Goal: Task Accomplishment & Management: Manage account settings

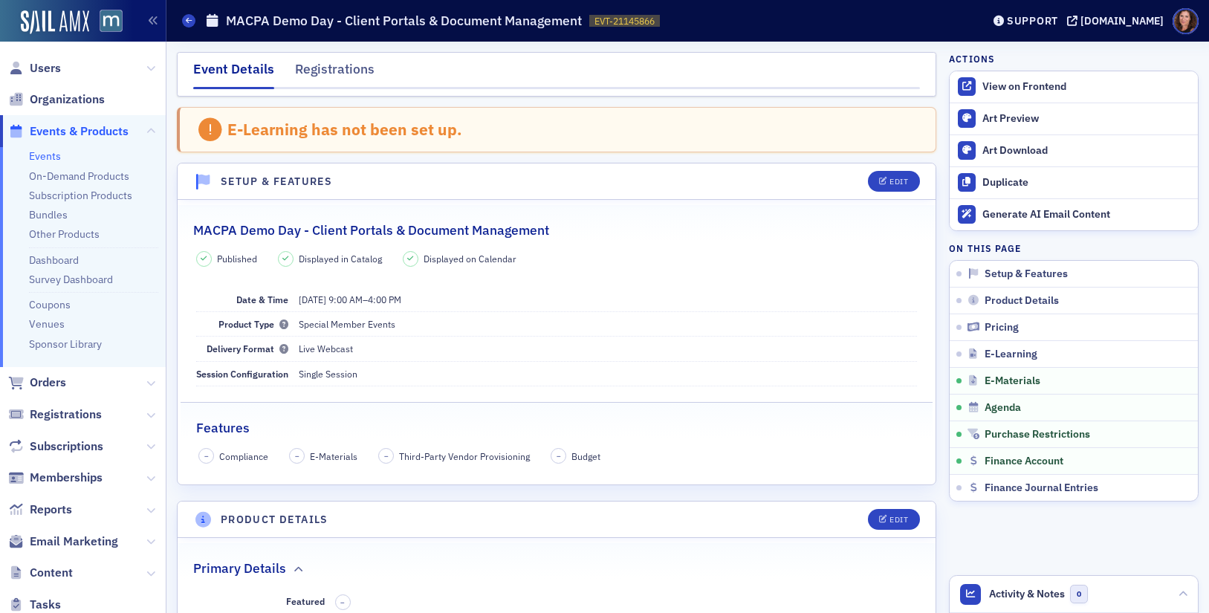
scroll to position [1968, 0]
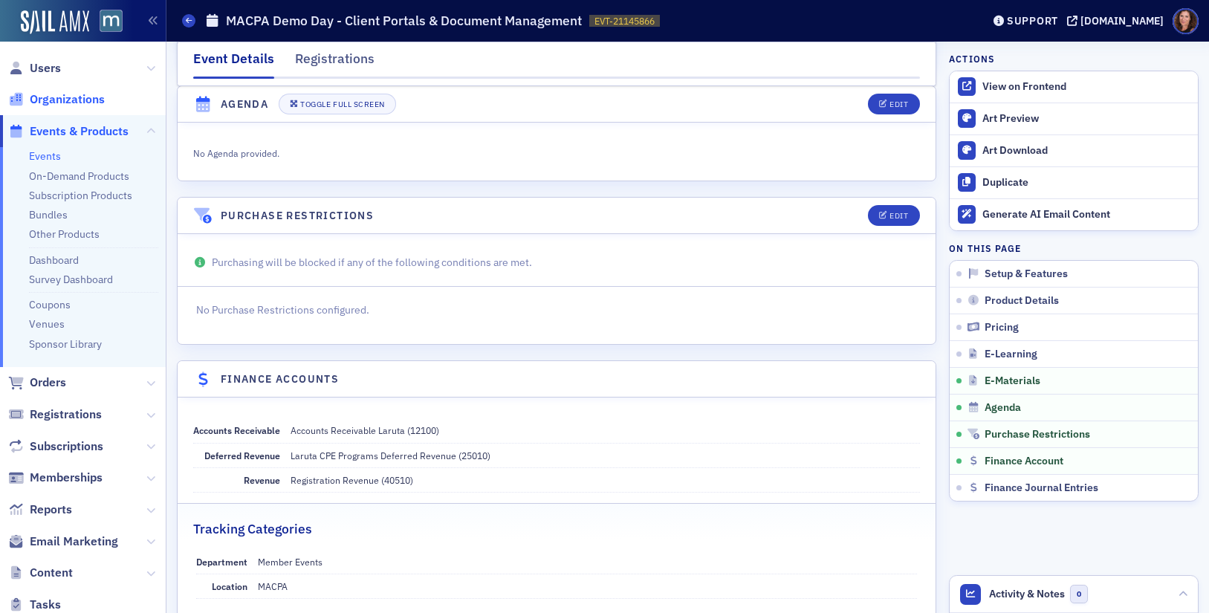
click at [34, 158] on link "Events" at bounding box center [45, 155] width 32 height 13
click at [51, 151] on link "Events" at bounding box center [45, 155] width 32 height 13
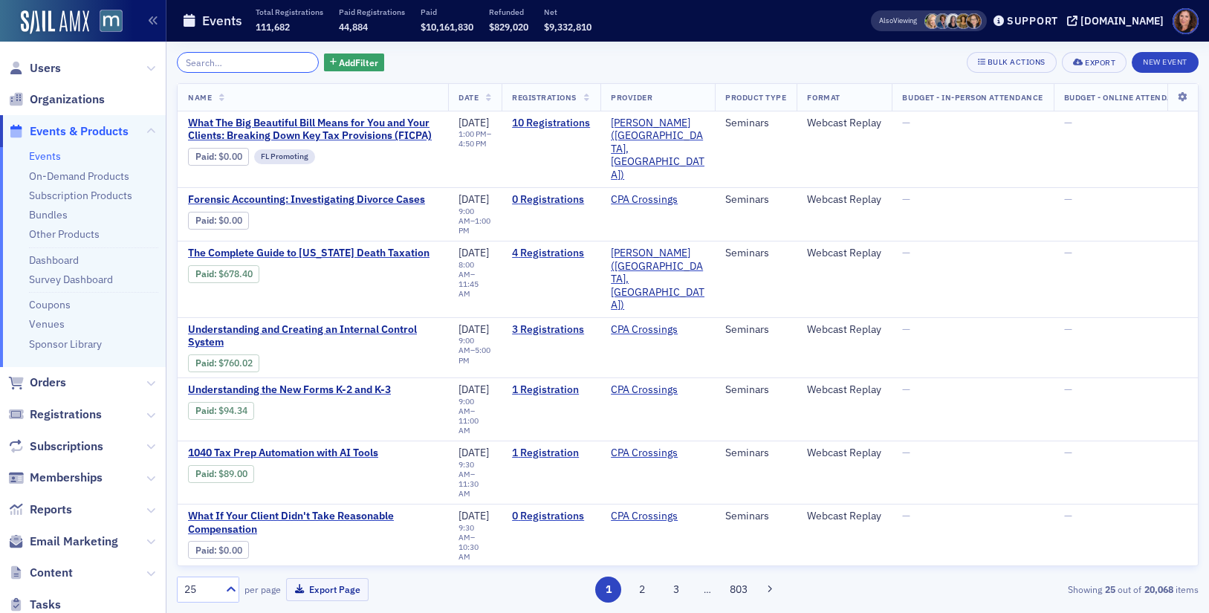
click at [231, 57] on input "search" at bounding box center [248, 62] width 142 height 21
click at [239, 62] on input "search" at bounding box center [248, 62] width 142 height 21
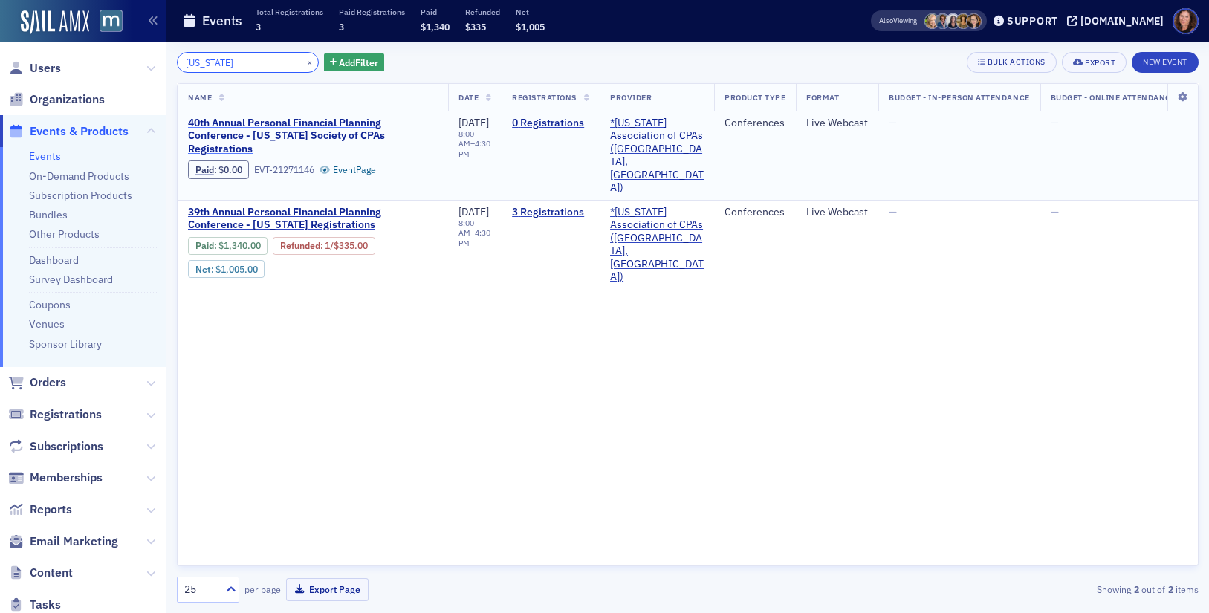
type input "delaware"
click at [298, 123] on span "40th Annual Personal Financial Planning Conference - Delaware Society of CPAs R…" at bounding box center [313, 136] width 250 height 39
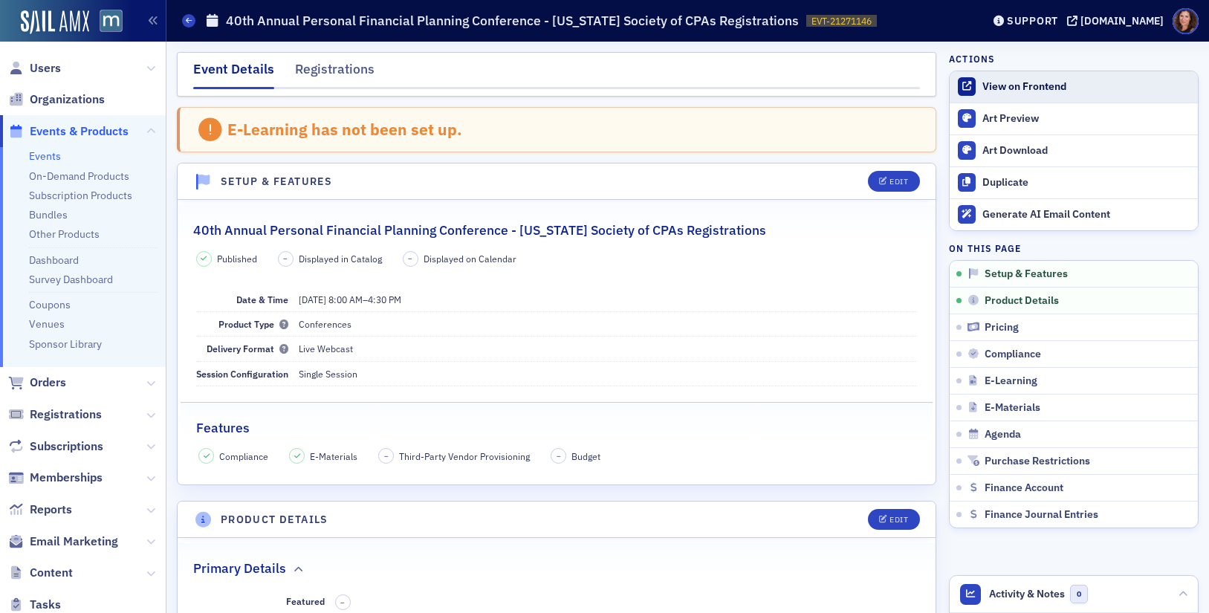
click at [1016, 87] on div "View on Frontend" at bounding box center [1086, 86] width 208 height 13
click at [52, 154] on link "Events" at bounding box center [45, 155] width 32 height 13
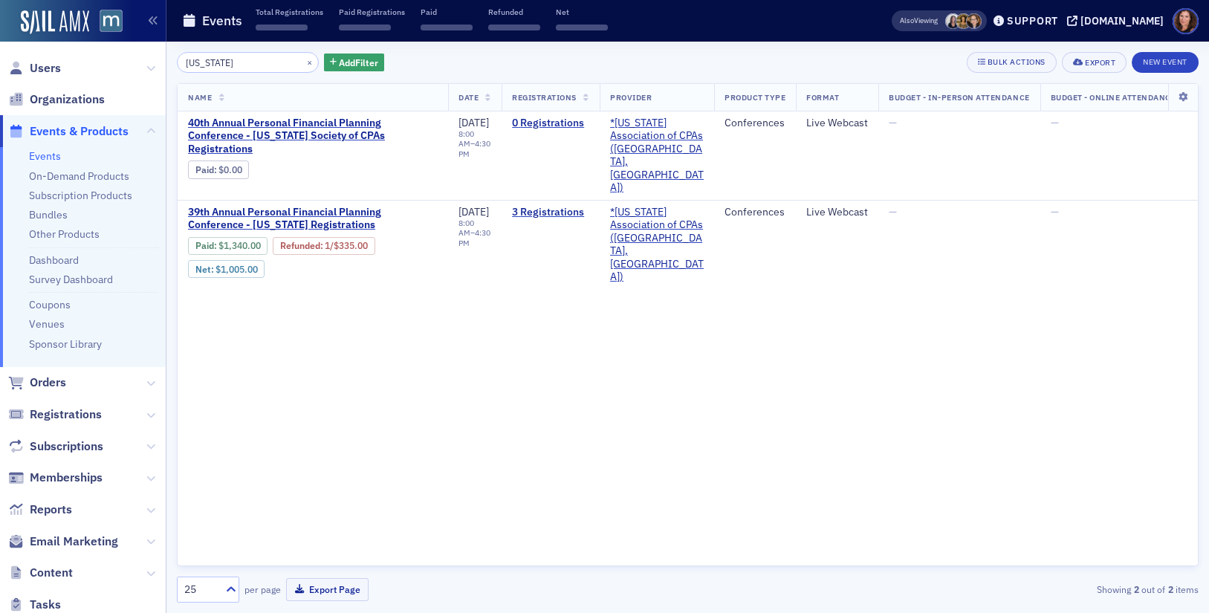
click at [209, 64] on input "delaware" at bounding box center [248, 62] width 142 height 21
click at [208, 64] on input "delaware" at bounding box center [248, 62] width 142 height 21
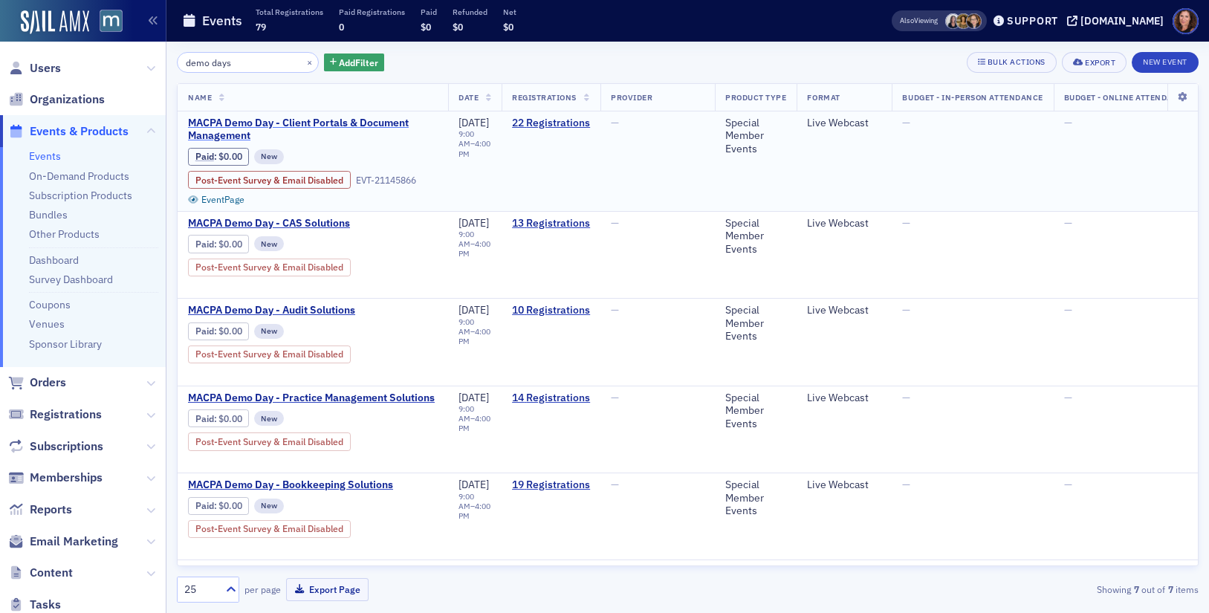
type input "demo days"
click at [271, 123] on span "MACPA Demo Day - Client Portals & Document Management" at bounding box center [313, 130] width 250 height 26
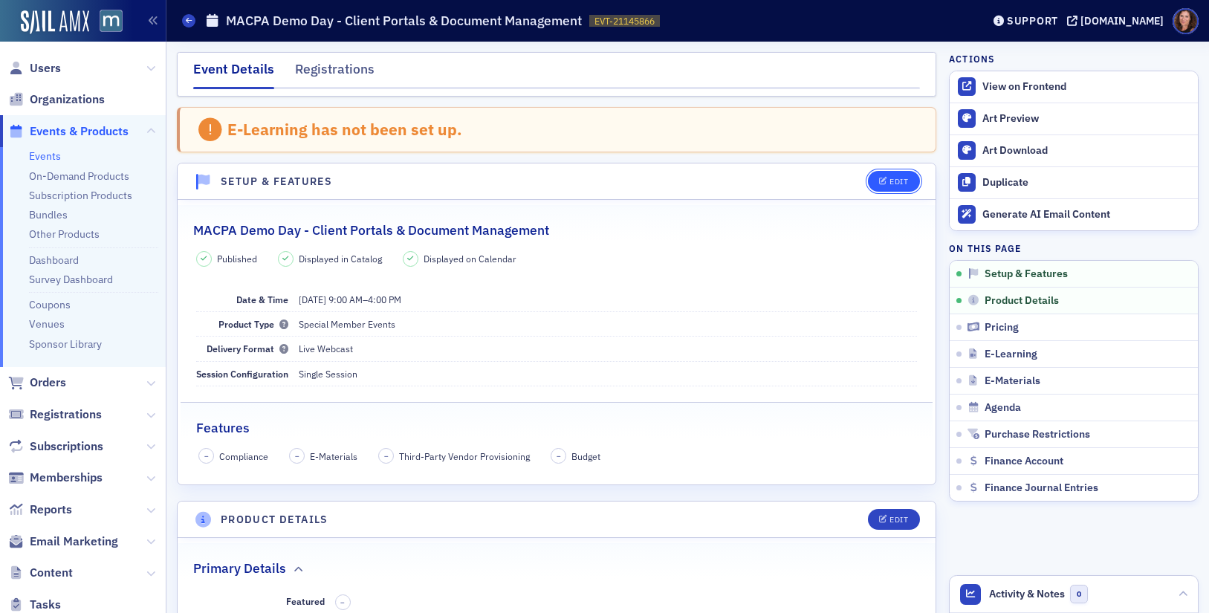
click at [893, 189] on button "Edit" at bounding box center [893, 181] width 51 height 21
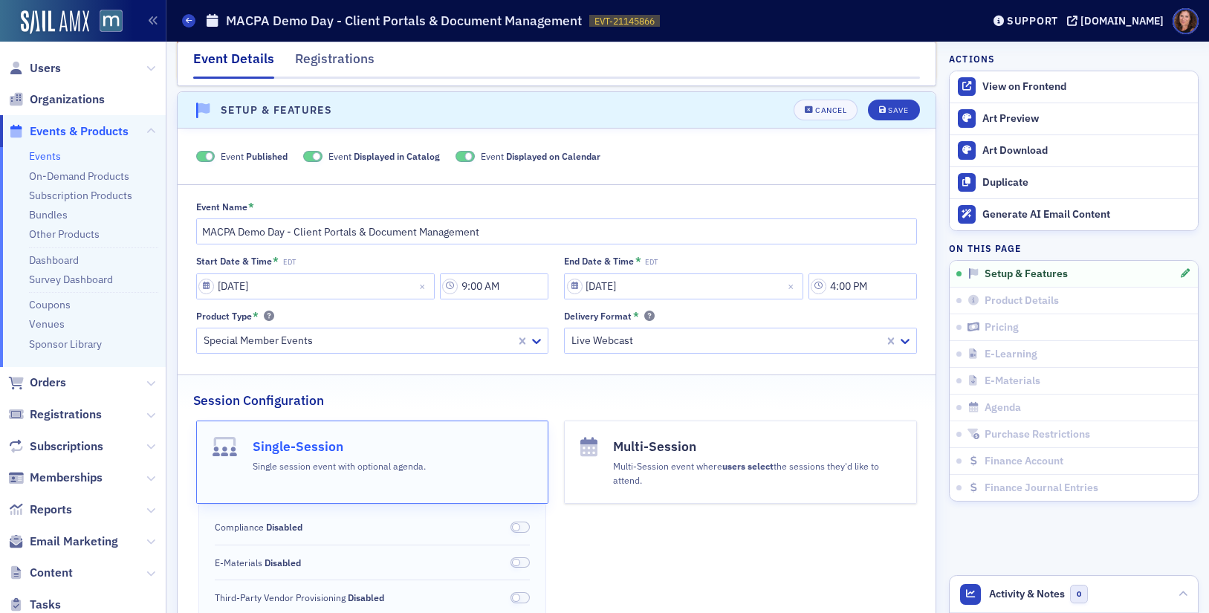
scroll to position [77, 0]
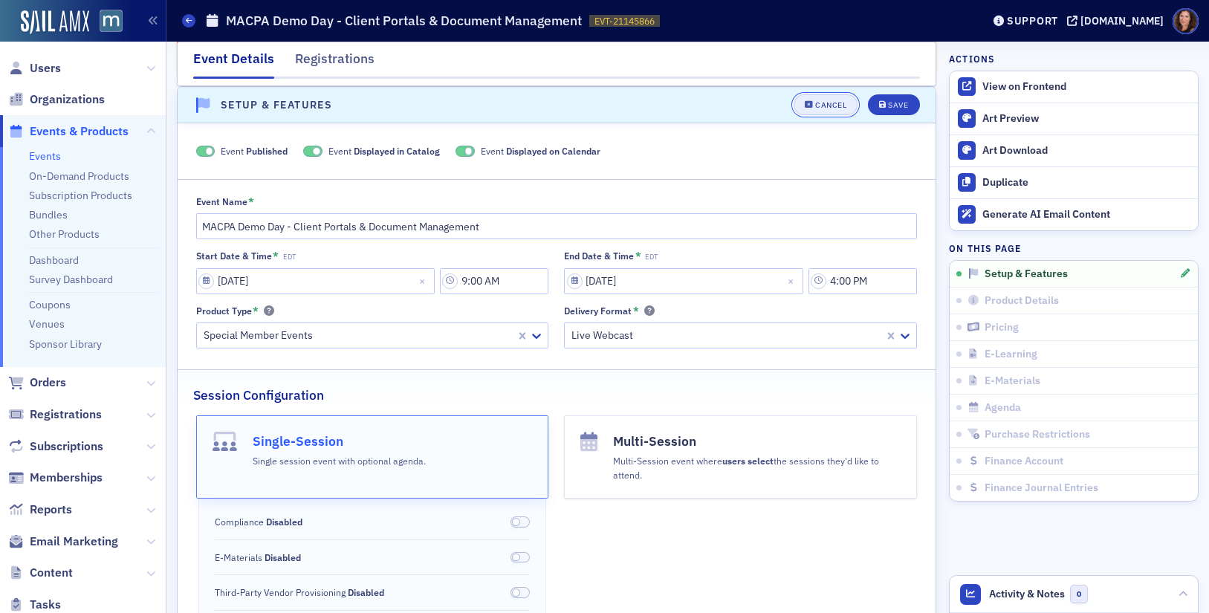
click at [817, 102] on div "Cancel" at bounding box center [830, 105] width 31 height 8
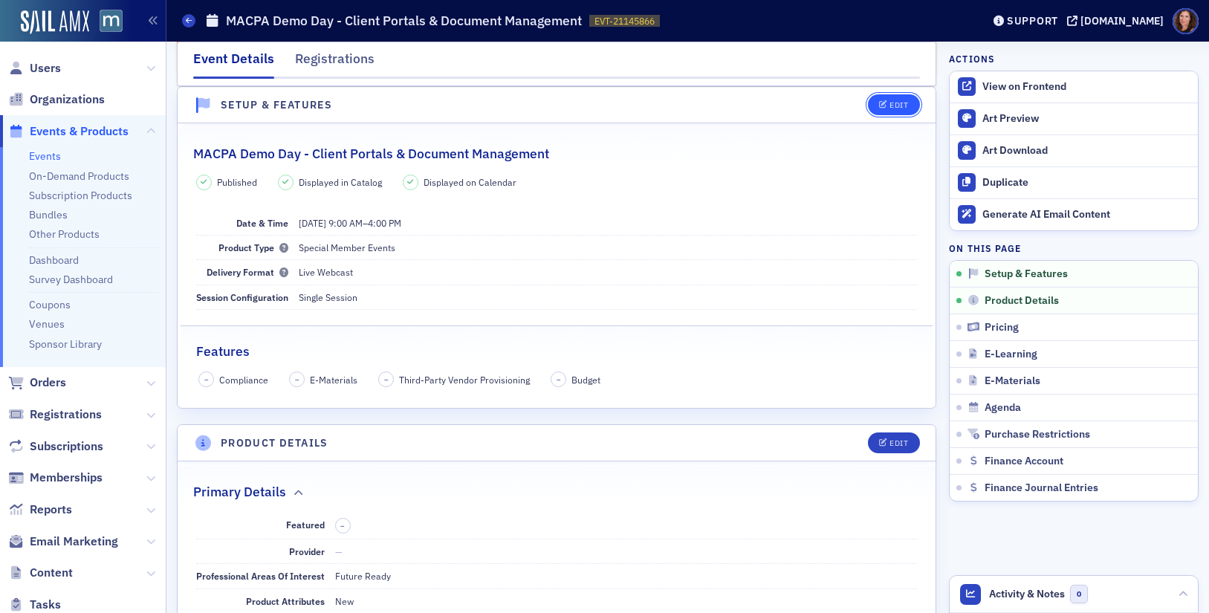
click at [890, 104] on div "Edit" at bounding box center [899, 105] width 19 height 8
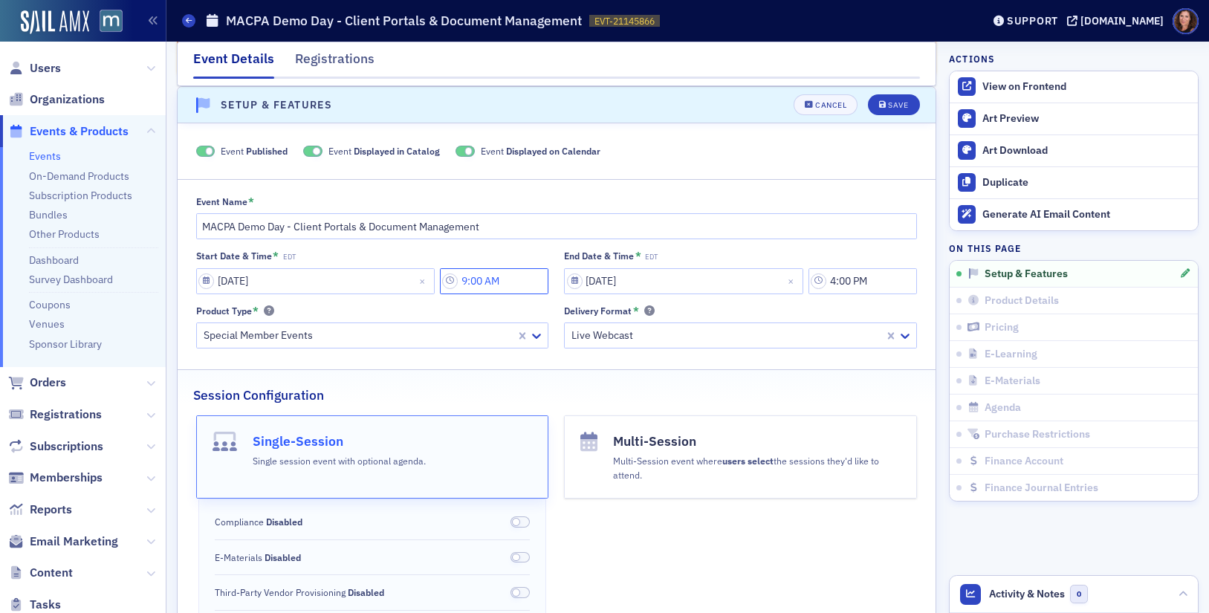
click at [488, 278] on input "9:00 AM" at bounding box center [494, 281] width 108 height 26
click at [638, 284] on div at bounding box center [630, 281] width 34 height 19
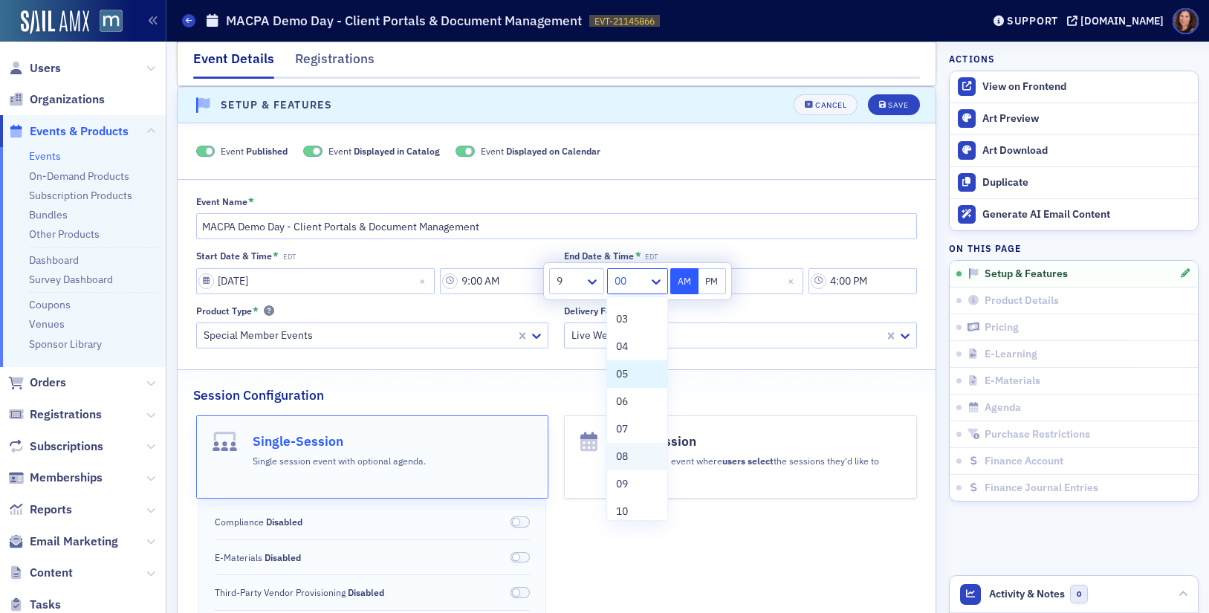
scroll to position [79, 0]
click at [639, 501] on div "10" at bounding box center [636, 509] width 59 height 27
type input "9:10 AM"
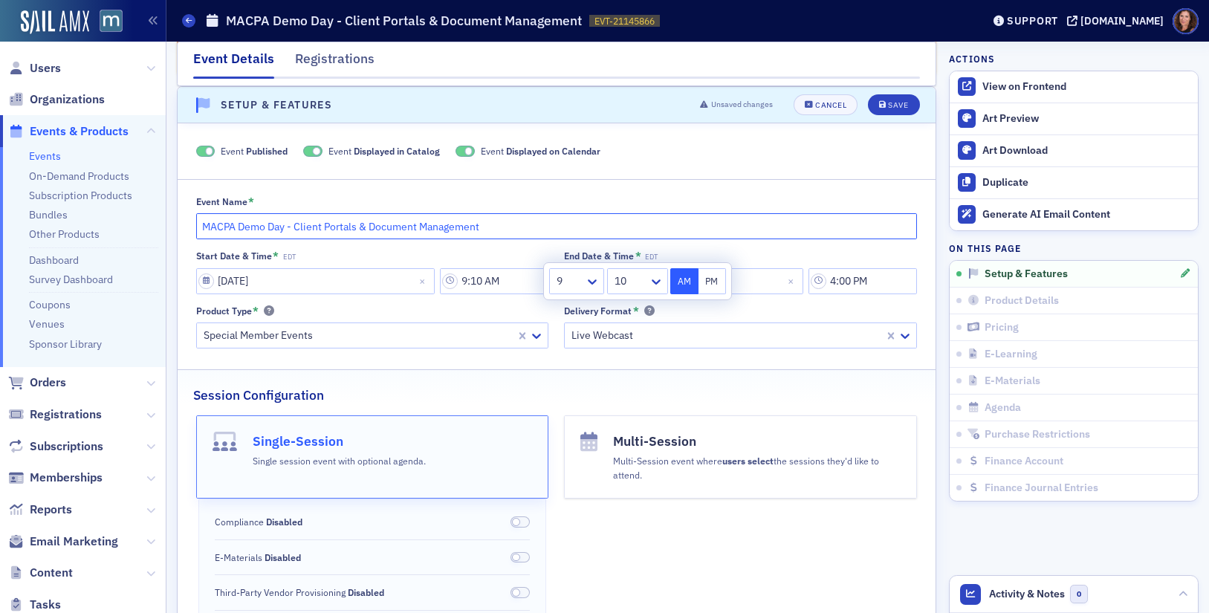
click at [776, 215] on input "MACPA Demo Day - Client Portals & Document Management" at bounding box center [557, 226] width 722 height 26
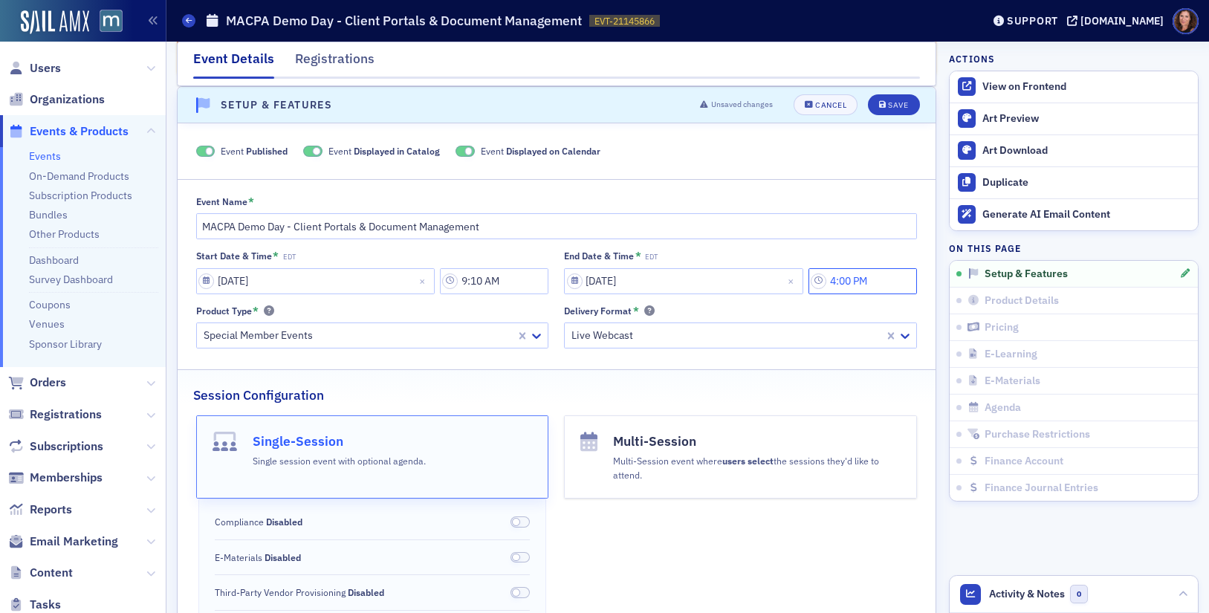
click at [850, 276] on input "4:00 PM" at bounding box center [863, 281] width 108 height 26
click at [671, 281] on icon at bounding box center [668, 281] width 9 height 5
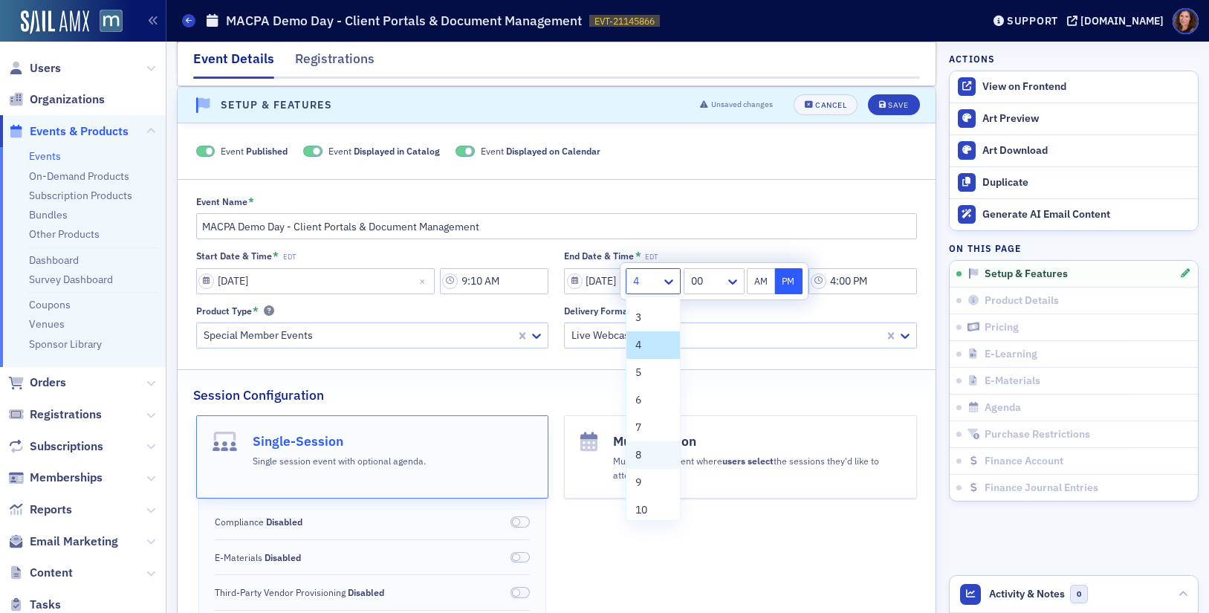
scroll to position [113, 0]
click at [651, 503] on div "12" at bounding box center [653, 504] width 36 height 16
click at [715, 279] on div at bounding box center [708, 281] width 31 height 19
click at [710, 338] on div "45" at bounding box center [715, 341] width 39 height 16
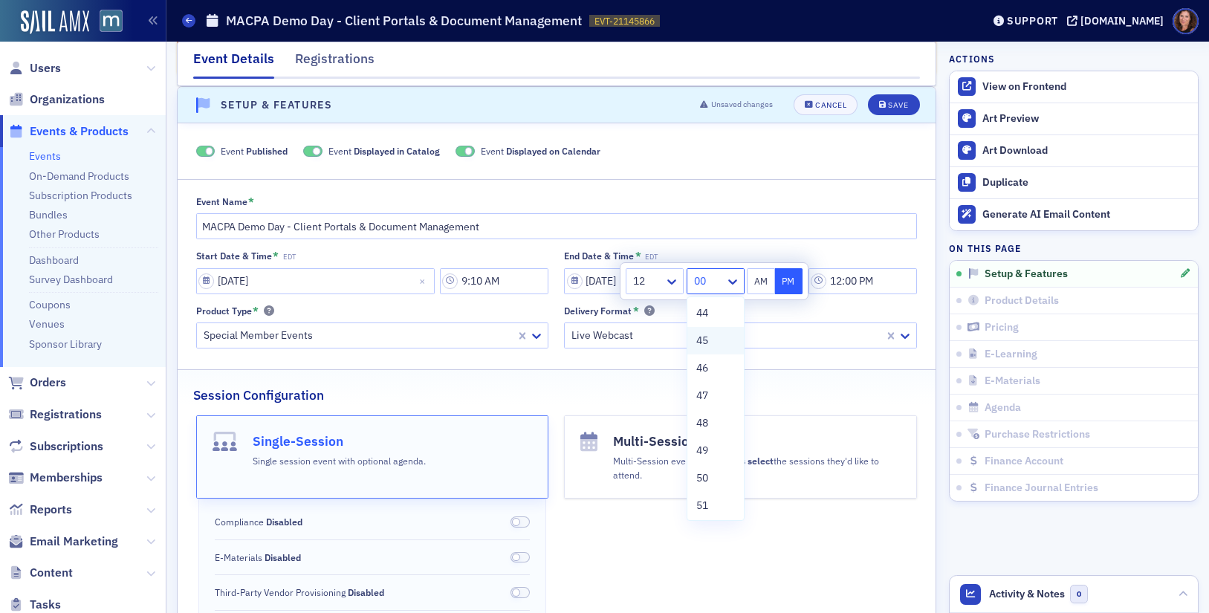
type input "12:45 PM"
click at [795, 170] on div "Event Published Event Displayed in Catalog Event Displayed on Calendar Event Na…" at bounding box center [556, 400] width 727 height 512
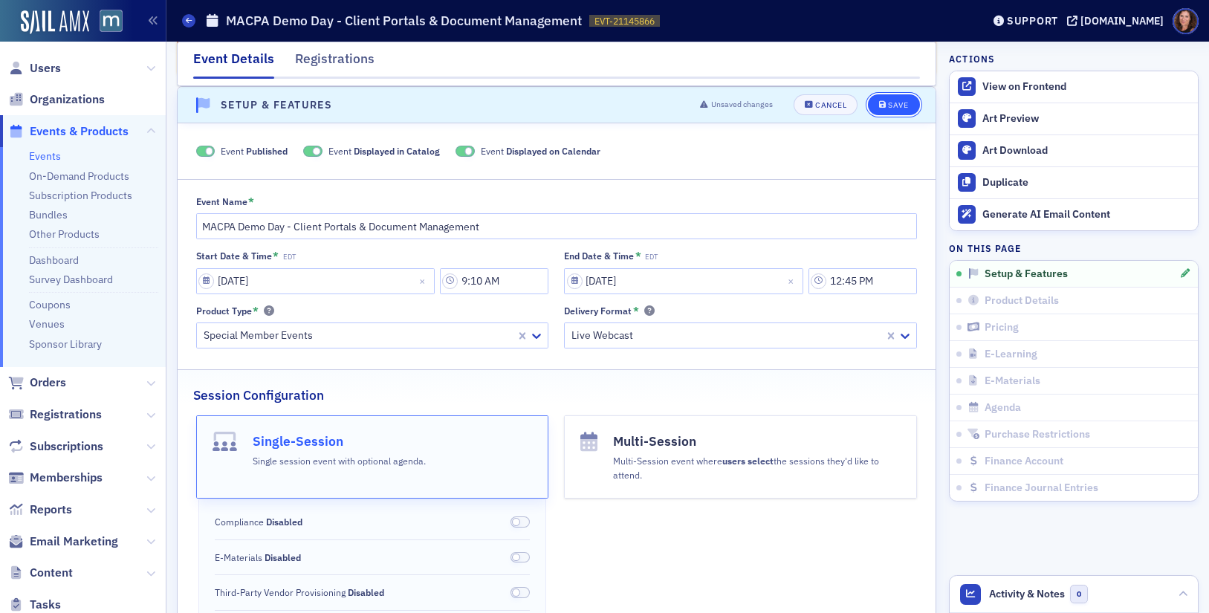
click at [888, 106] on div "Save" at bounding box center [898, 105] width 20 height 8
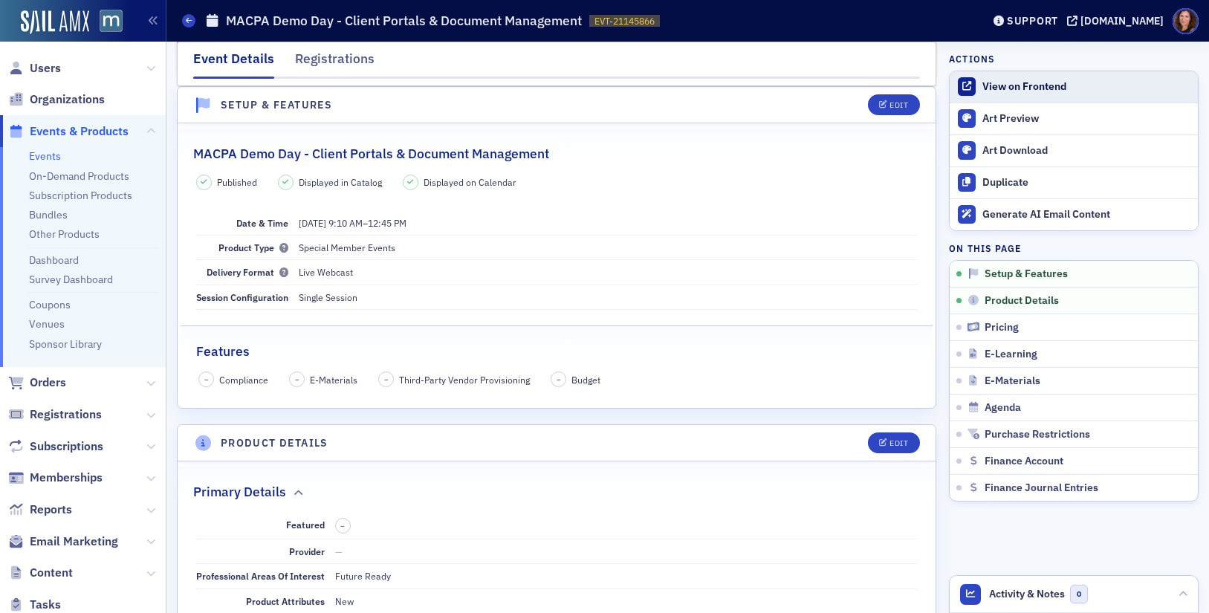
click at [1018, 91] on div "View on Frontend" at bounding box center [1086, 86] width 208 height 13
